Goal: Information Seeking & Learning: Learn about a topic

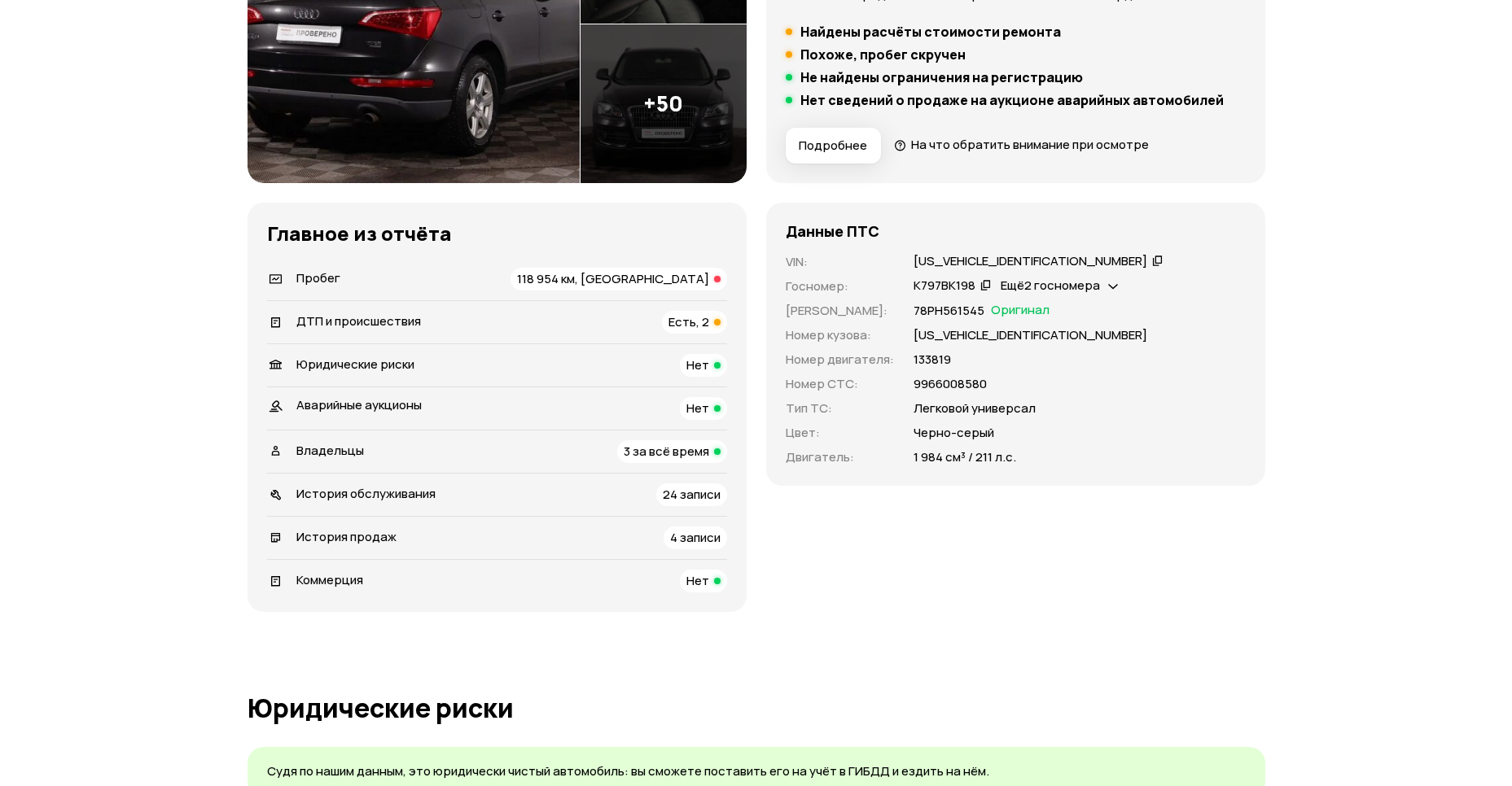
scroll to position [235, 0]
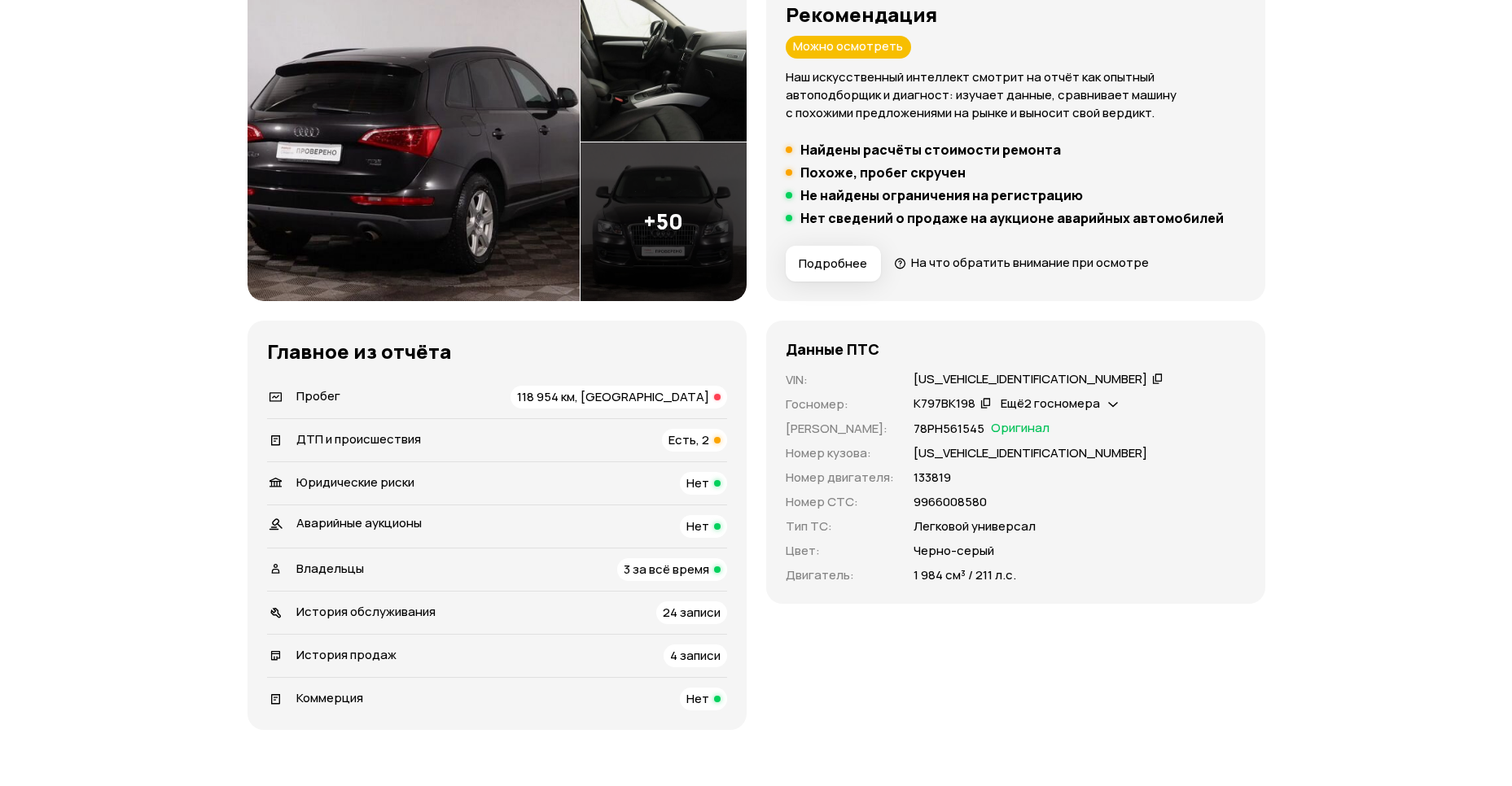
click at [665, 400] on span "118 954 км, [GEOGRAPHIC_DATA]" at bounding box center [613, 397] width 192 height 17
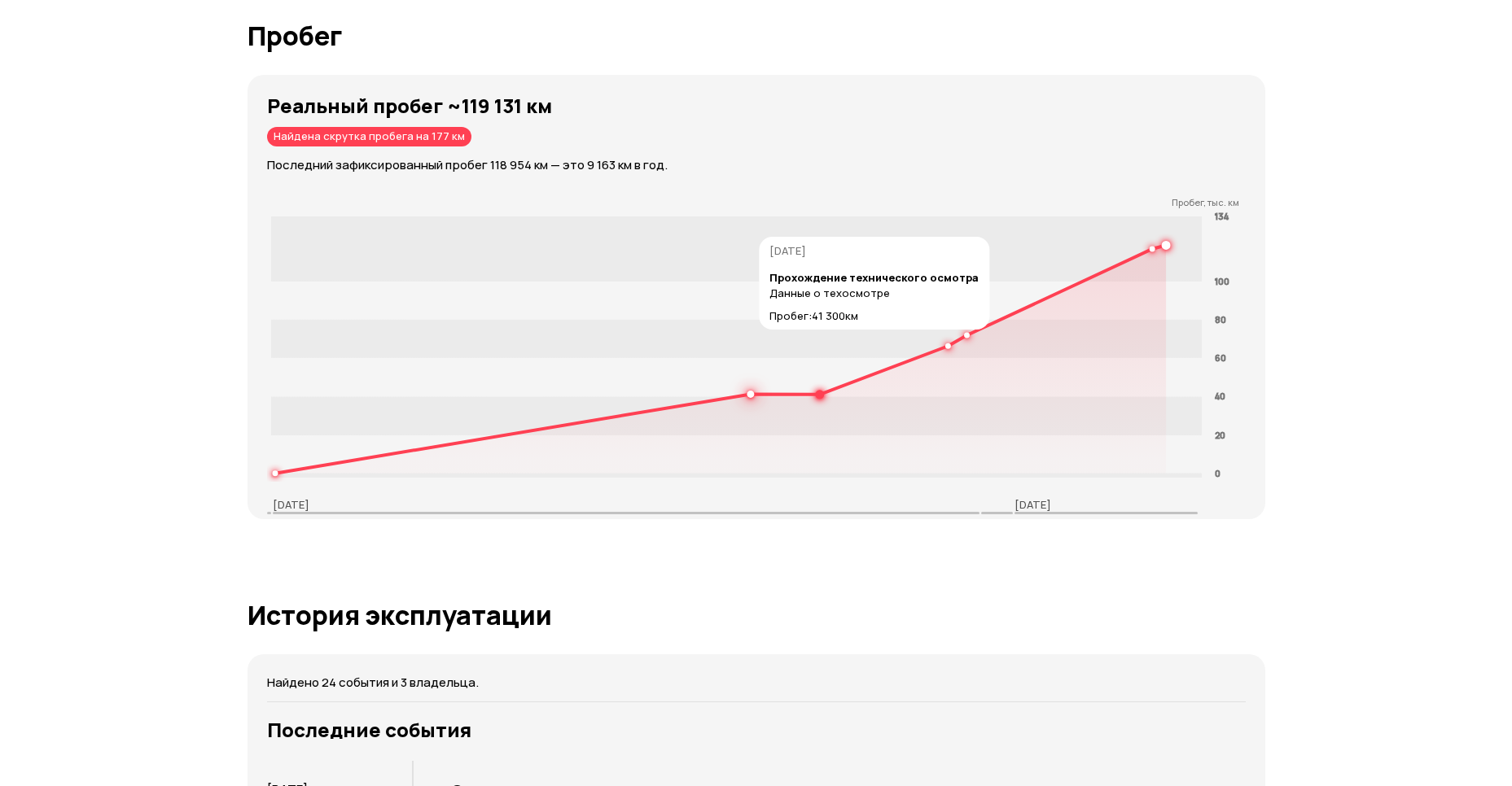
scroll to position [2659, 0]
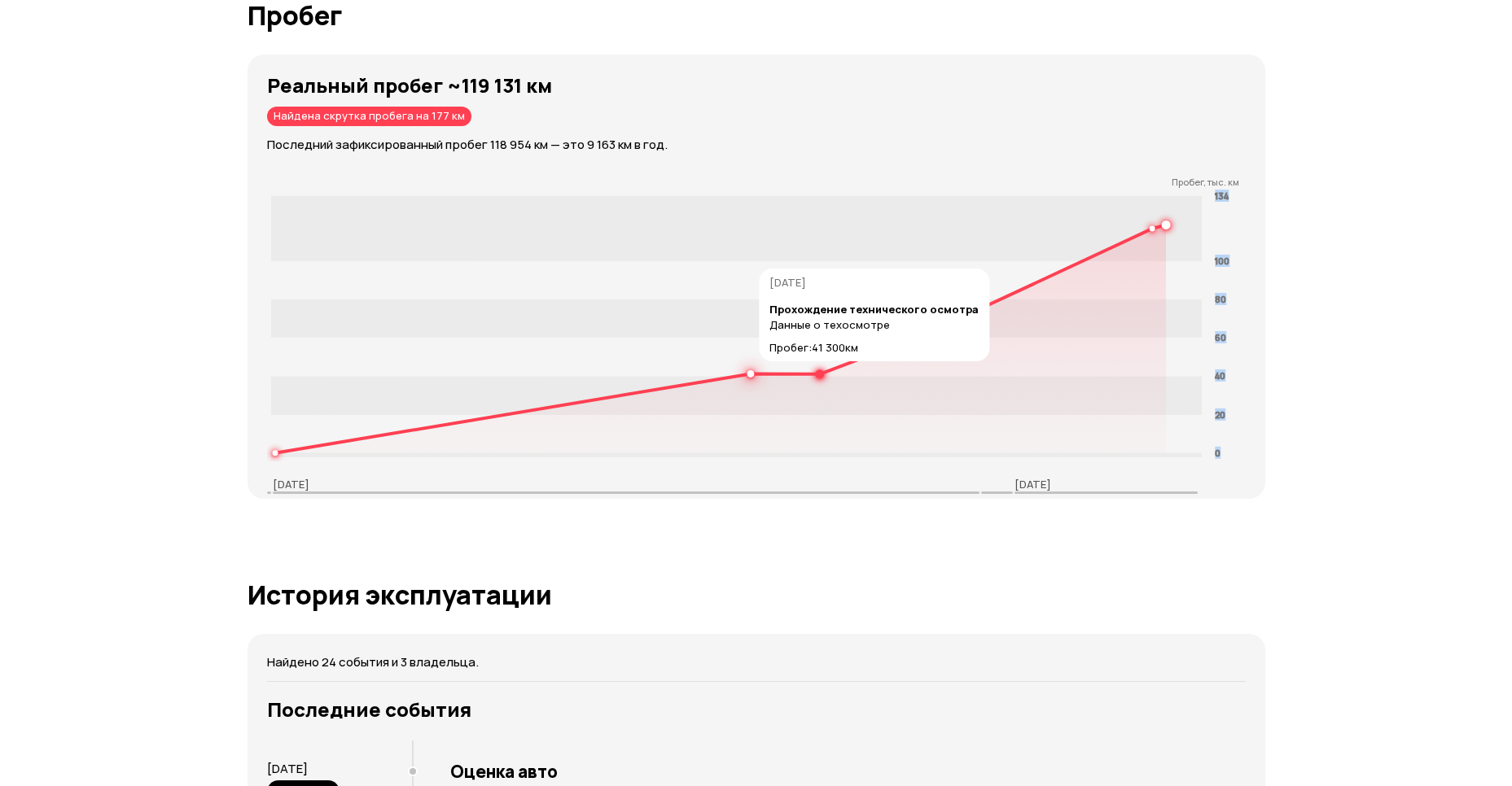
click at [749, 371] on icon "0 20 40 60 80 100 134" at bounding box center [761, 325] width 989 height 274
drag, startPoint x: 749, startPoint y: 371, endPoint x: 1139, endPoint y: 345, distance: 390.9
click at [1139, 345] on icon at bounding box center [721, 339] width 892 height 229
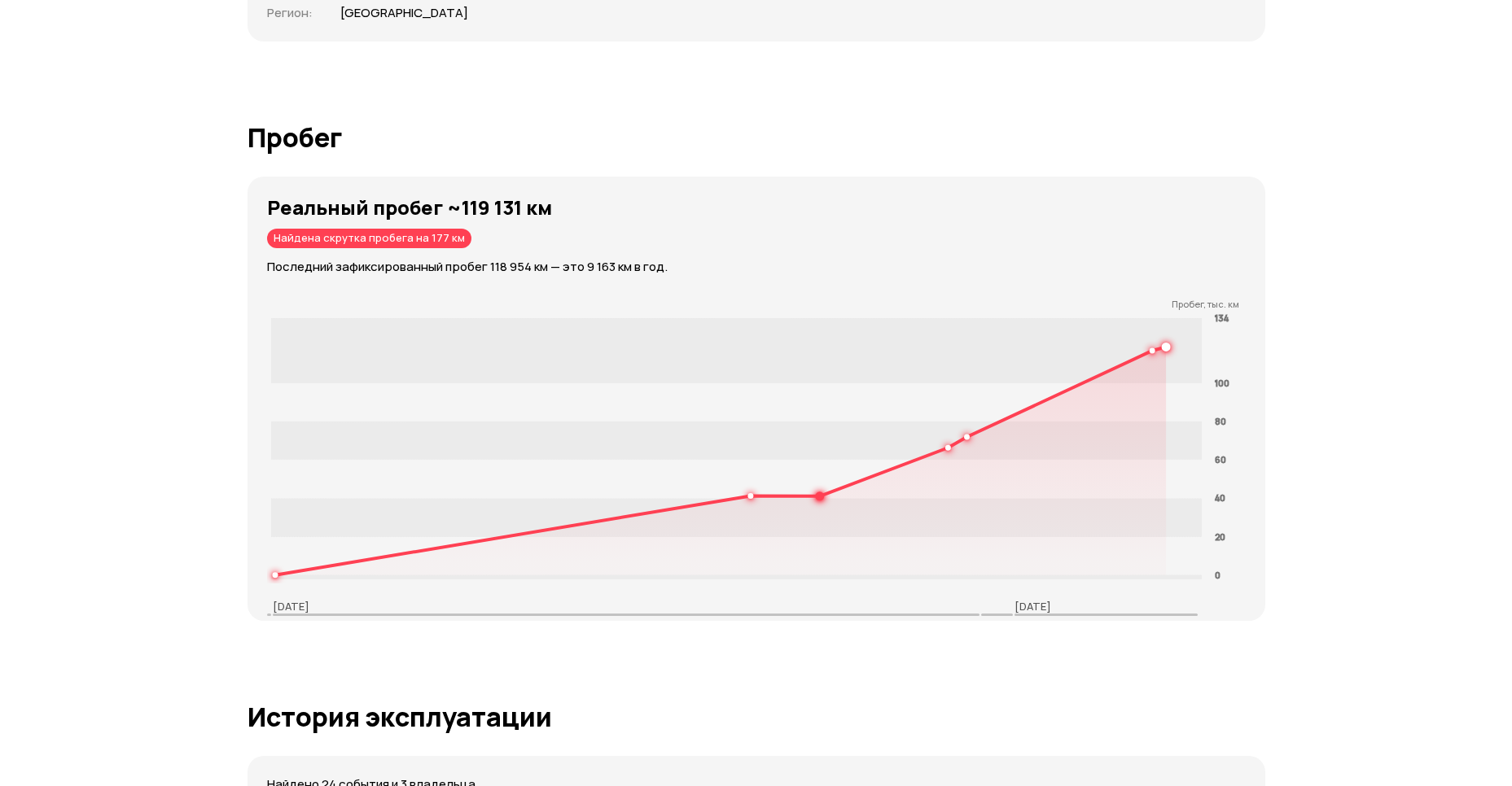
scroll to position [2541, 0]
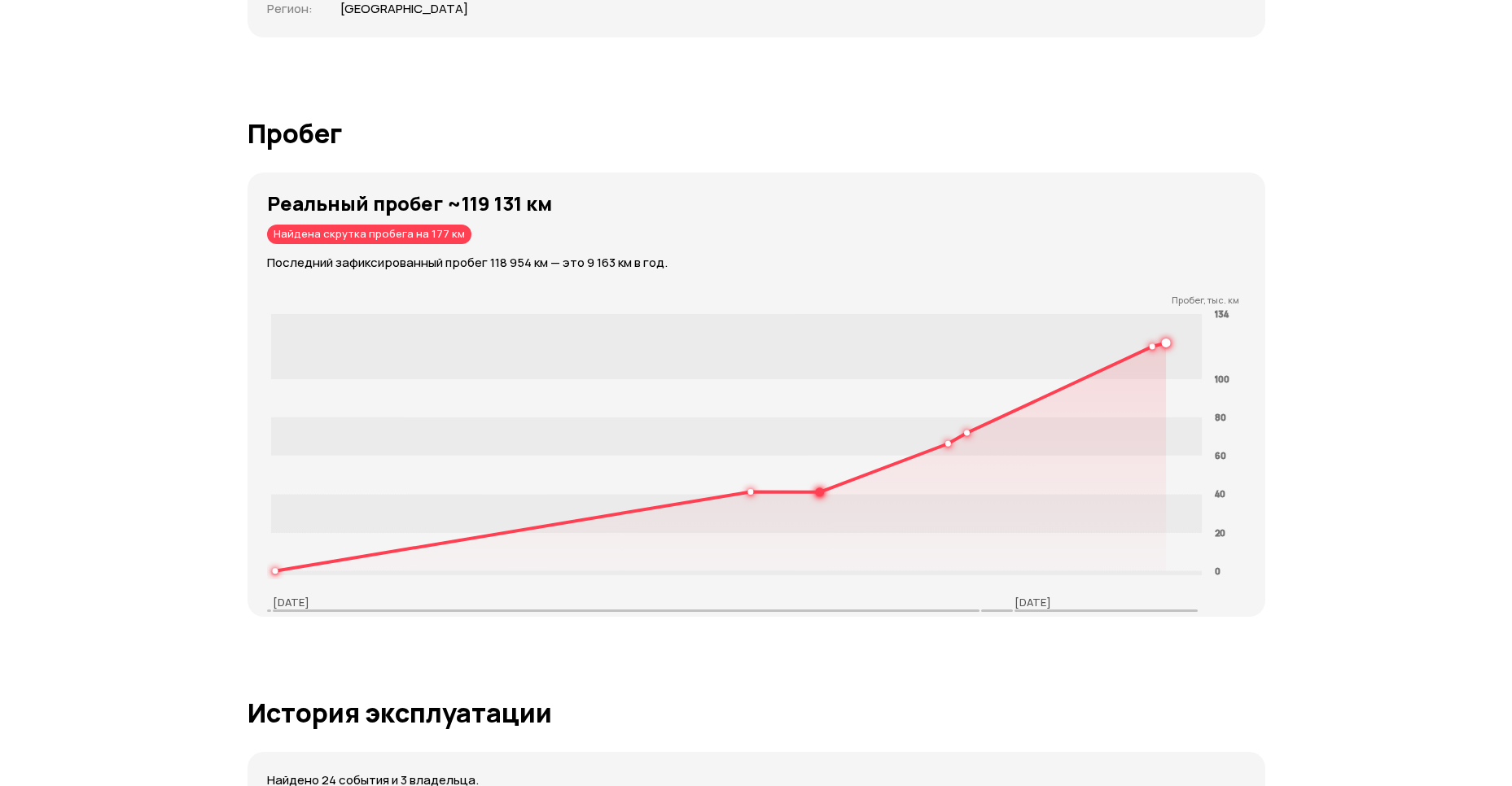
drag, startPoint x: 433, startPoint y: 235, endPoint x: 424, endPoint y: 233, distance: 9.2
click at [424, 233] on div "Найдена скрутка пробега на 177 км" at bounding box center [369, 234] width 205 height 19
click at [797, 266] on p "Последний зафиксированный пробег 118 954 км — это 9 163 км в год." at bounding box center [766, 262] width 999 height 18
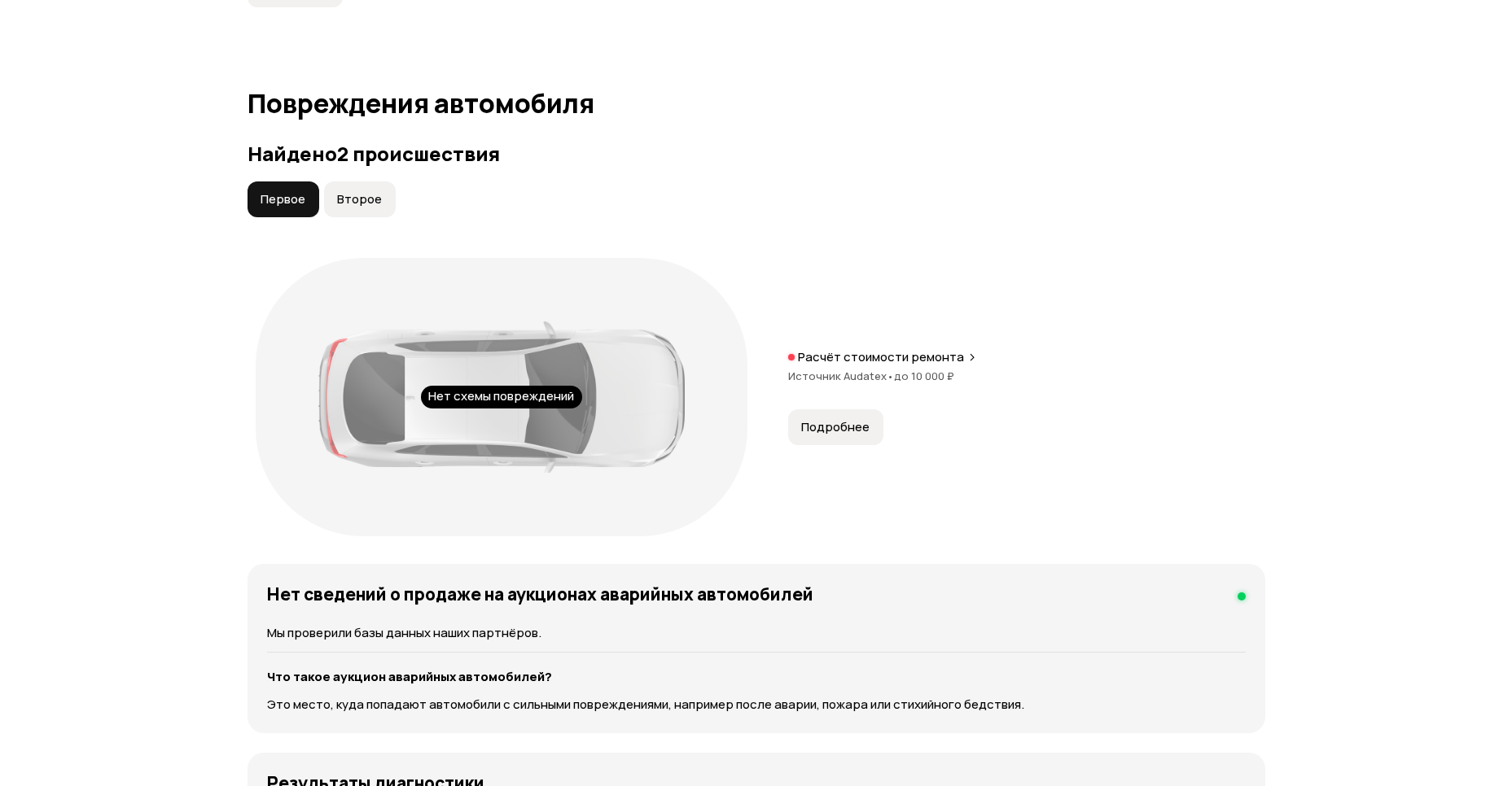
scroll to position [1597, 0]
click at [359, 182] on div "Найдено 2 происшествия Первое Второе Нет схемы повреждений Расчёт стоимости рем…" at bounding box center [756, 344] width 1018 height 403
click at [355, 202] on span "Второе" at bounding box center [359, 200] width 45 height 16
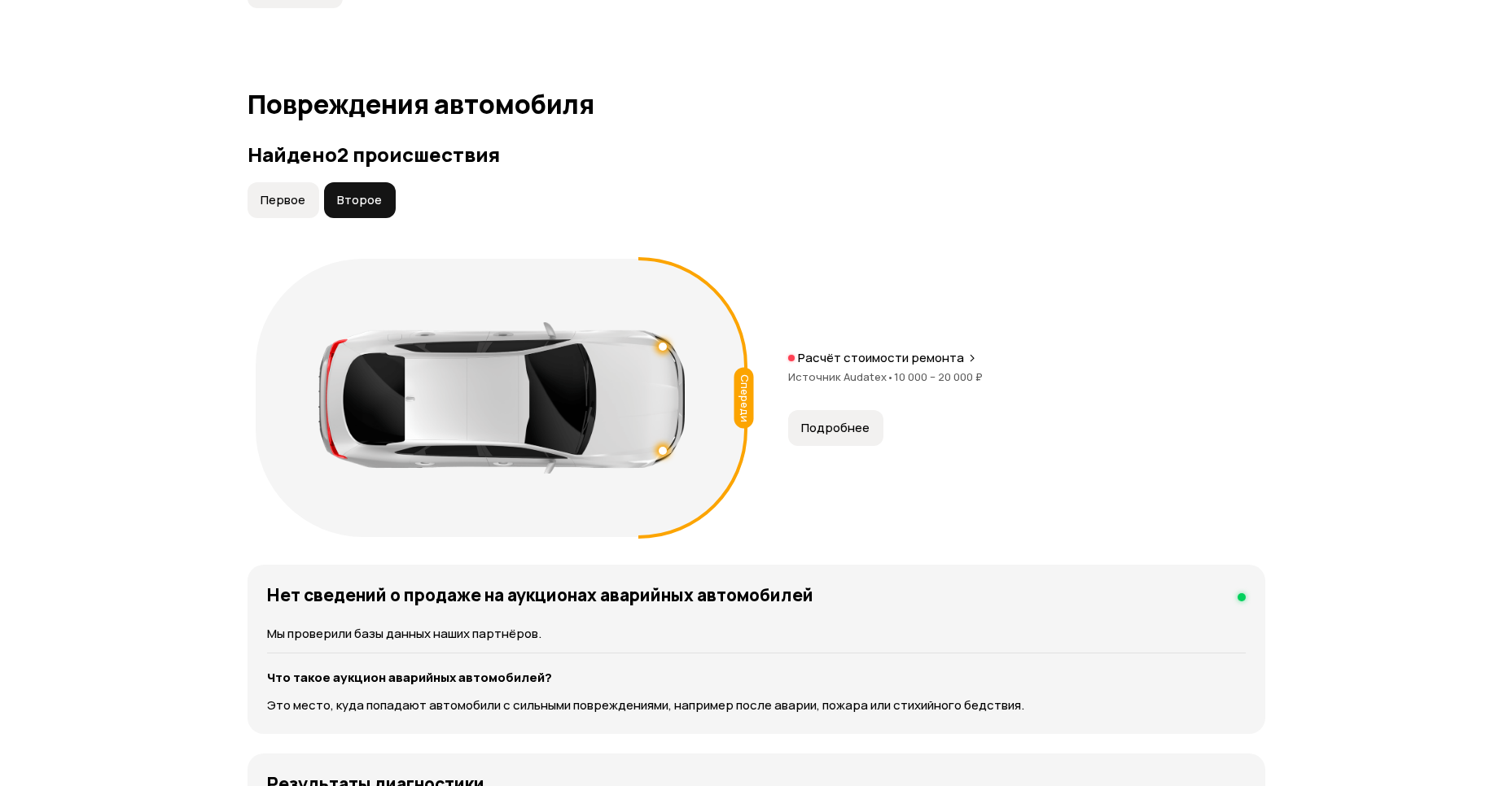
click at [301, 193] on span "Первое" at bounding box center [283, 200] width 45 height 16
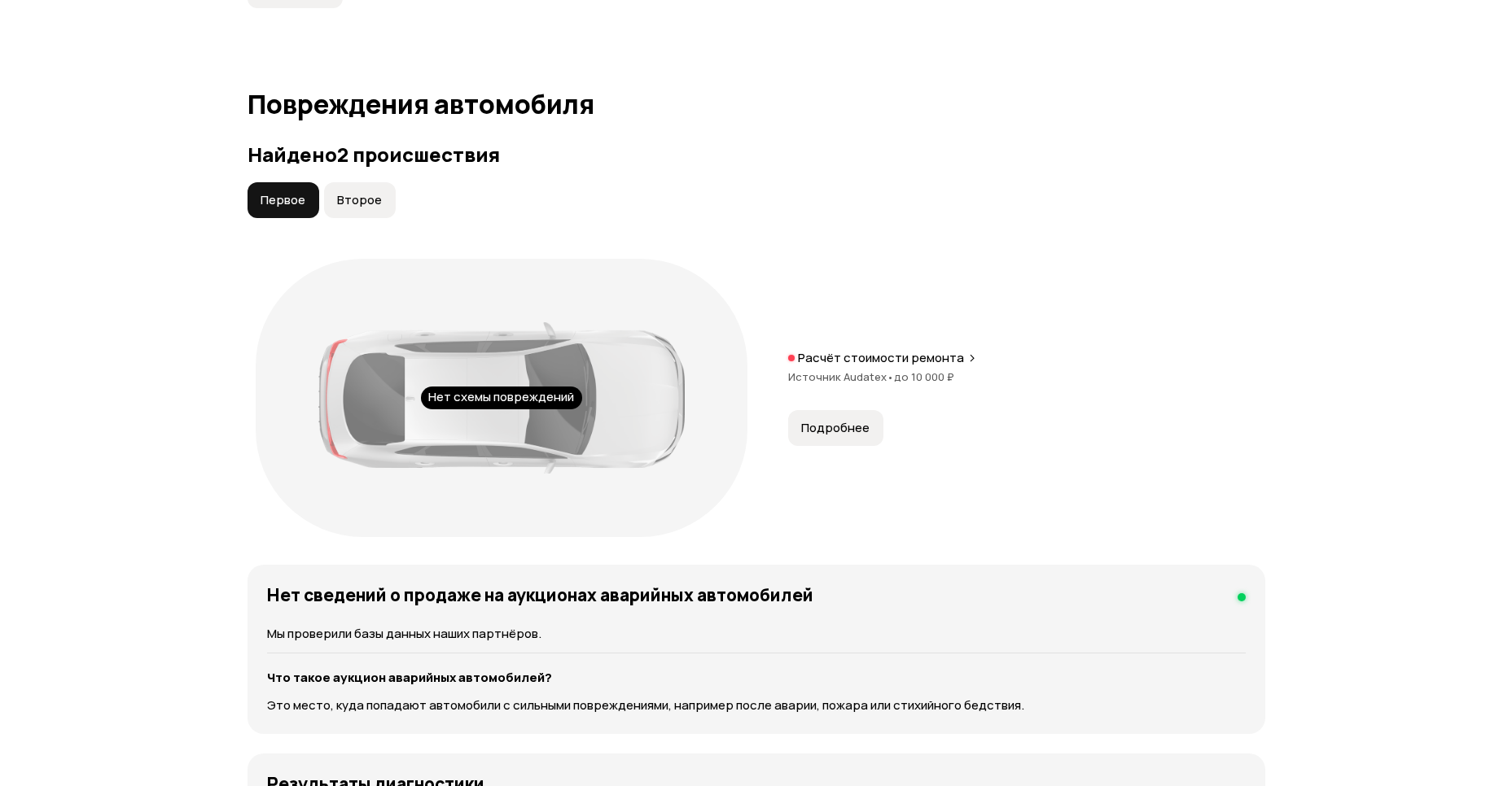
click at [359, 187] on button "Второе" at bounding box center [359, 200] width 72 height 36
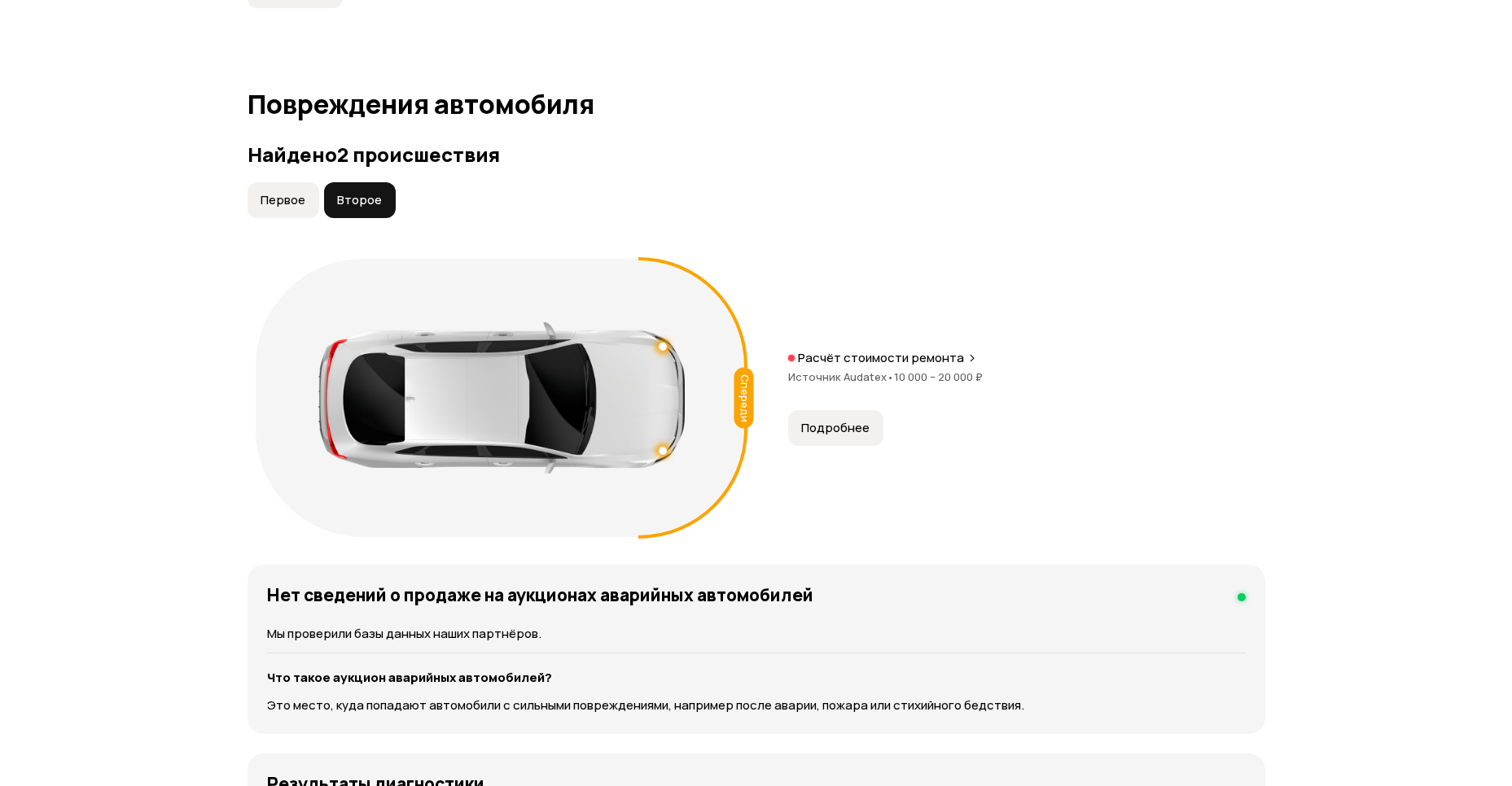
drag, startPoint x: 874, startPoint y: 440, endPoint x: 861, endPoint y: 424, distance: 20.6
click at [872, 434] on button "Подробнее" at bounding box center [835, 428] width 95 height 36
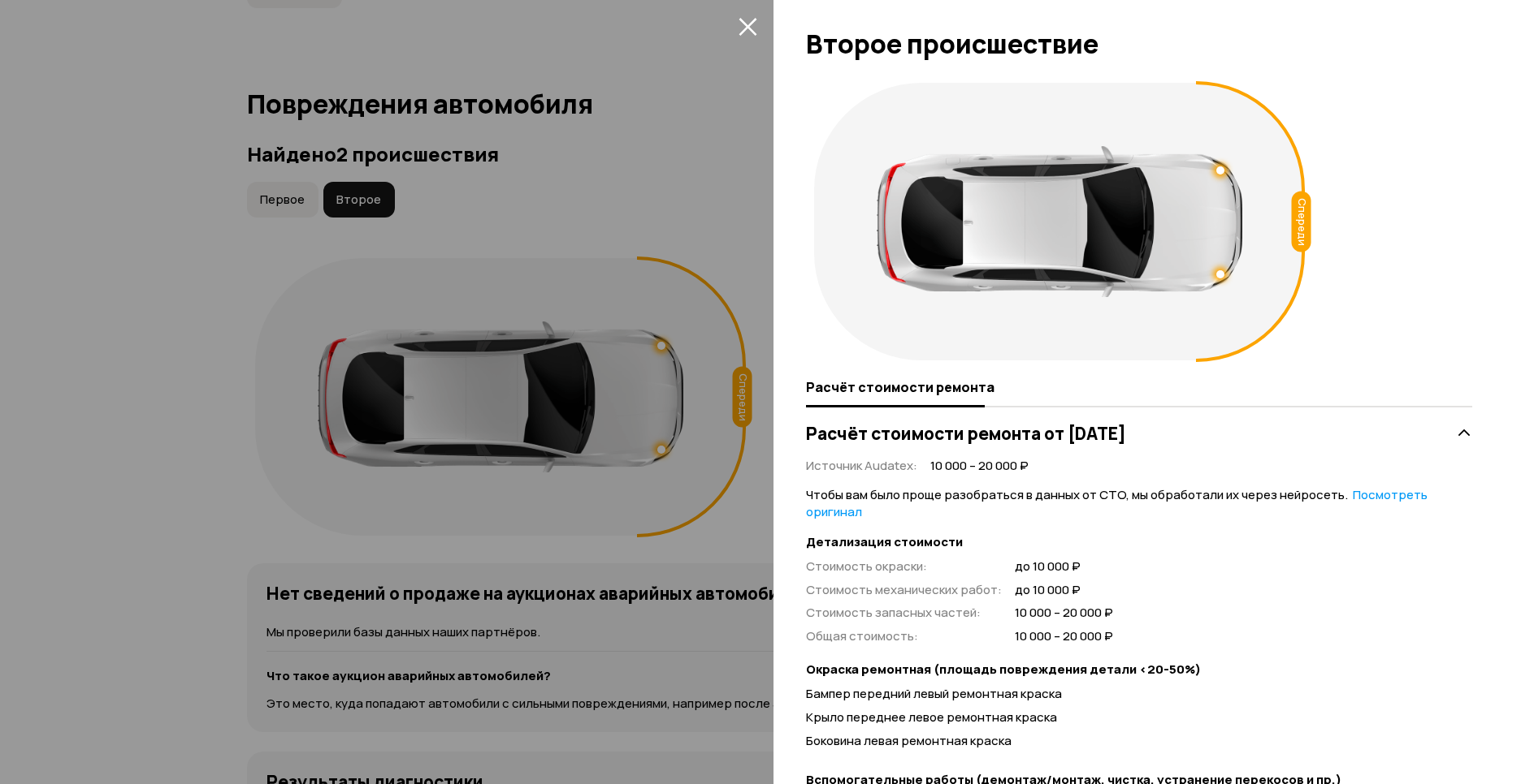
click at [747, 24] on icon "закрыть" at bounding box center [747, 27] width 18 height 18
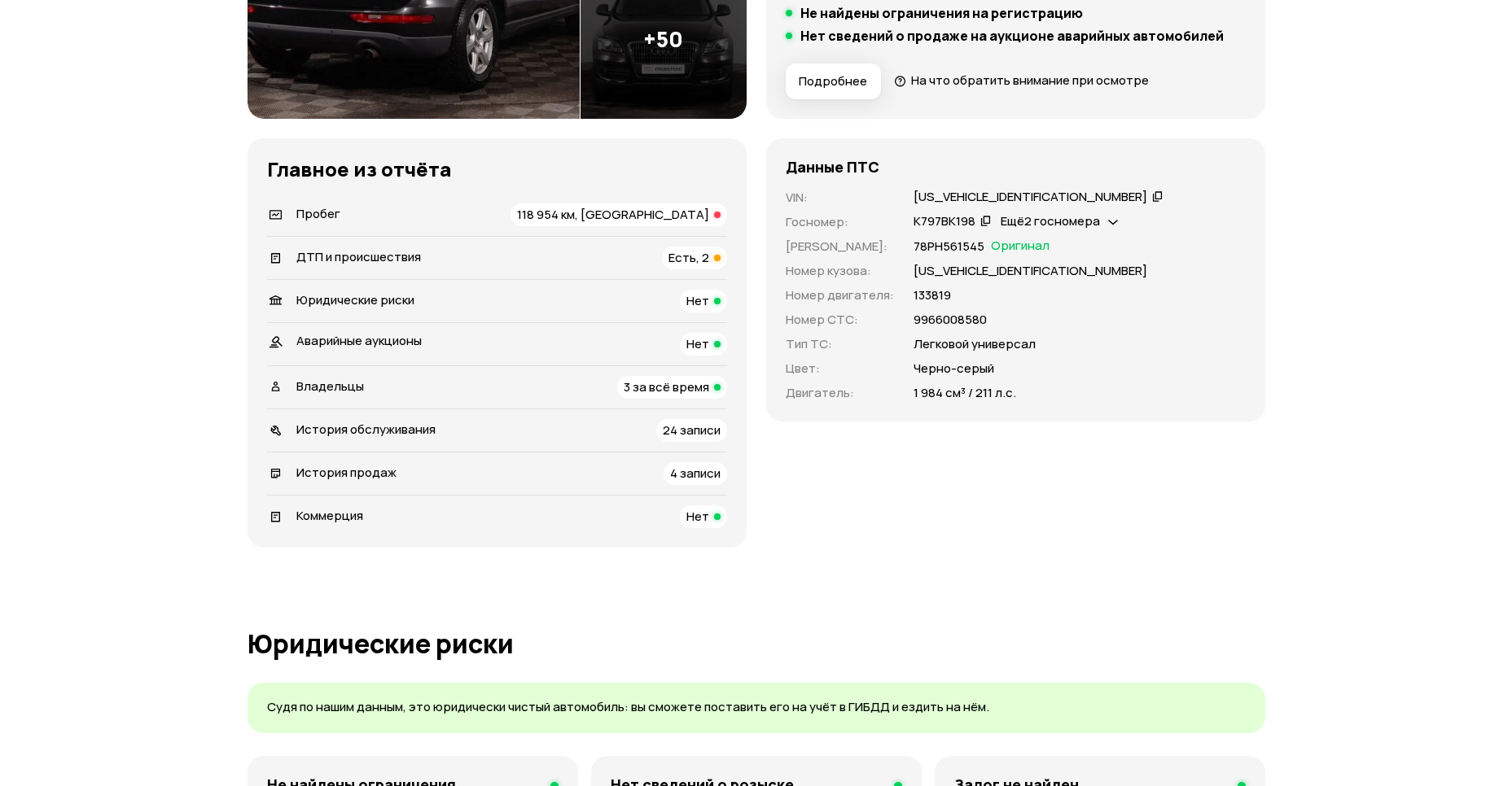
scroll to position [418, 0]
click at [667, 264] on div "Есть, 2" at bounding box center [695, 258] width 65 height 23
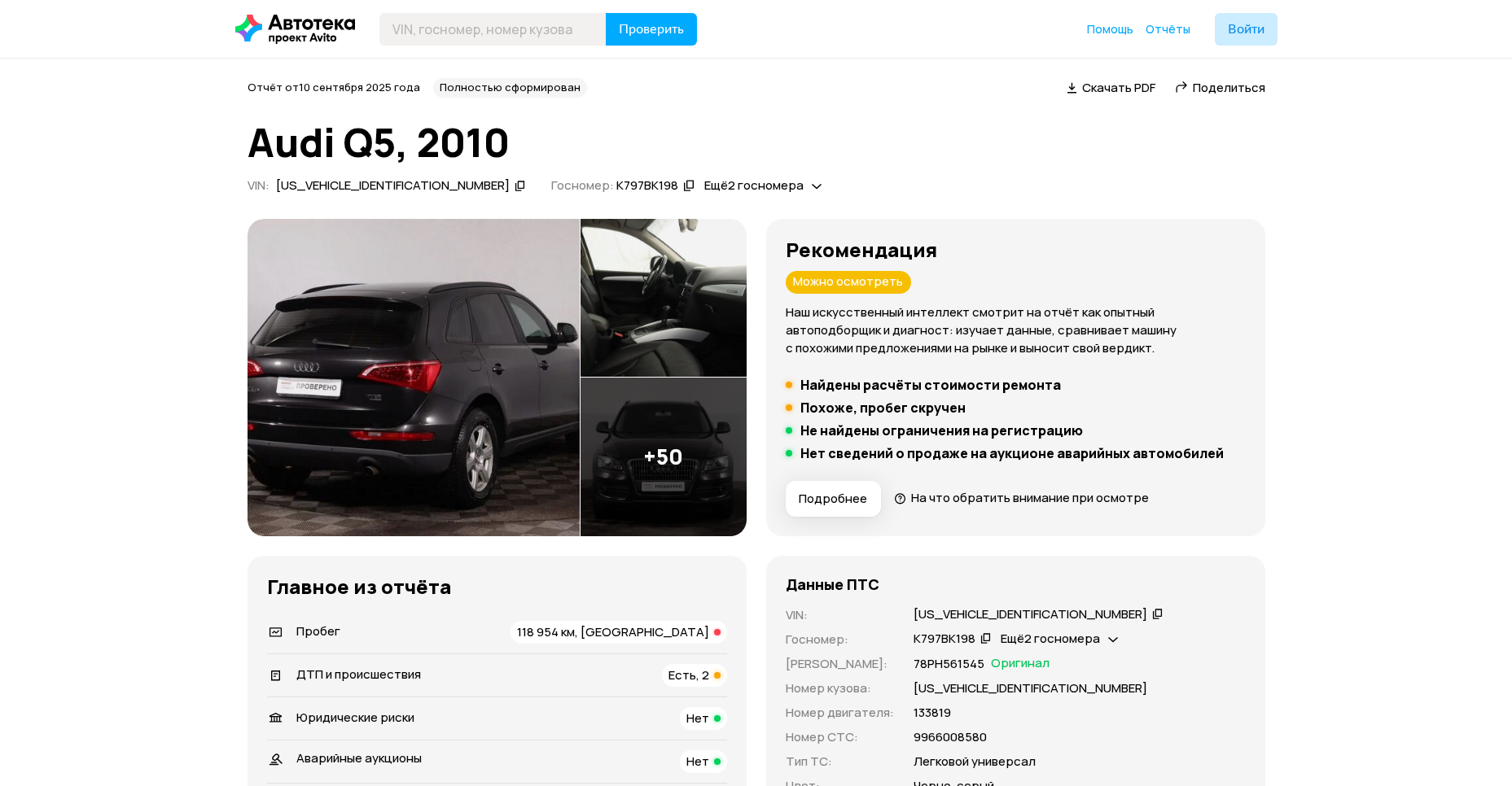
scroll to position [0, 0]
click at [349, 184] on div "[US_VEHICLE_IDENTIFICATION_NUMBER]" at bounding box center [392, 186] width 234 height 17
copy div "[US_VEHICLE_IDENTIFICATION_NUMBER]"
